Goal: Transaction & Acquisition: Purchase product/service

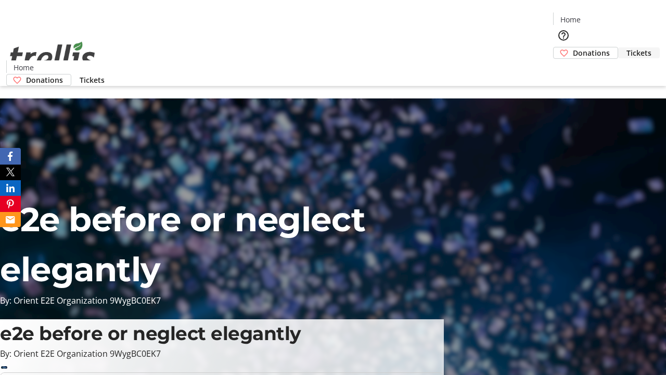
click at [627, 47] on span "Tickets" at bounding box center [639, 52] width 25 height 11
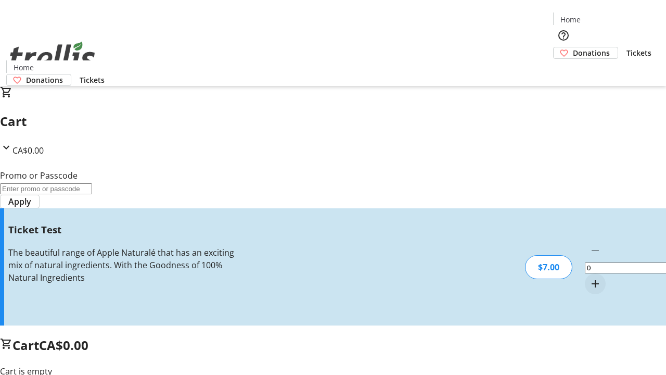
click at [589, 277] on mat-icon "Increment by one" at bounding box center [595, 283] width 12 height 12
type input "1"
